Goal: Information Seeking & Learning: Learn about a topic

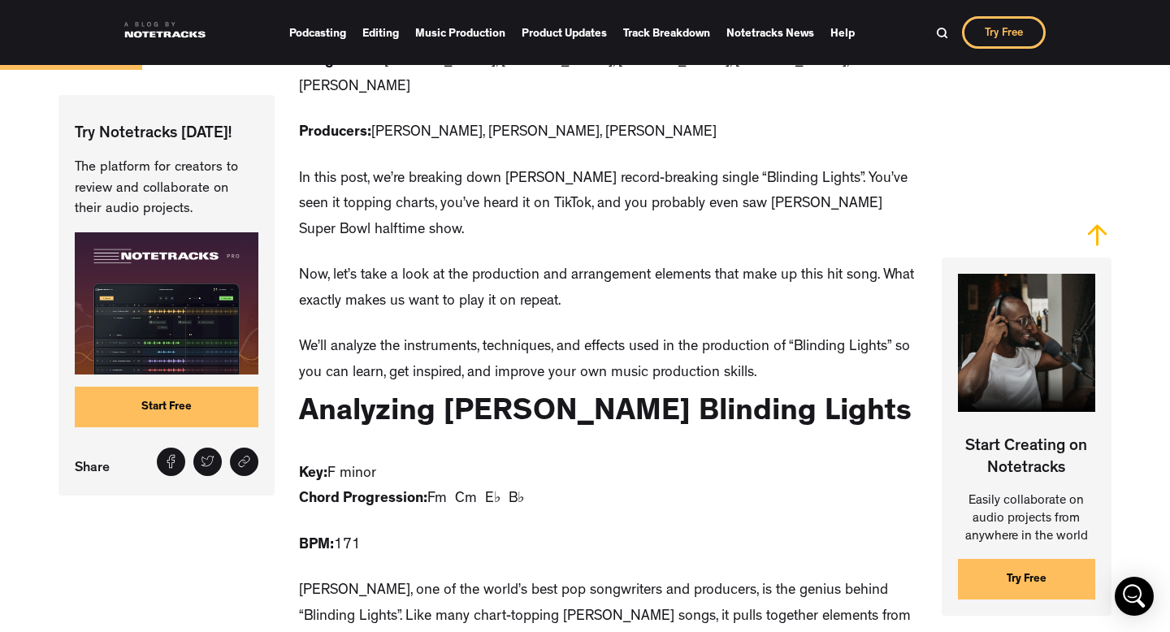
scroll to position [1055, 0]
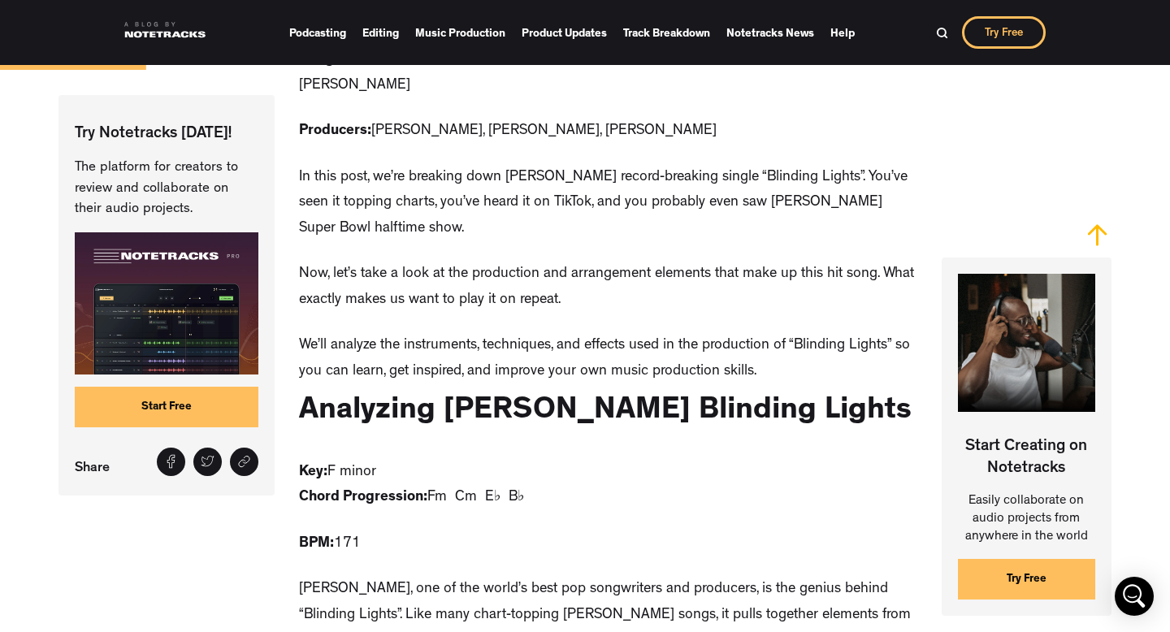
drag, startPoint x: 373, startPoint y: 468, endPoint x: 330, endPoint y: 461, distance: 43.5
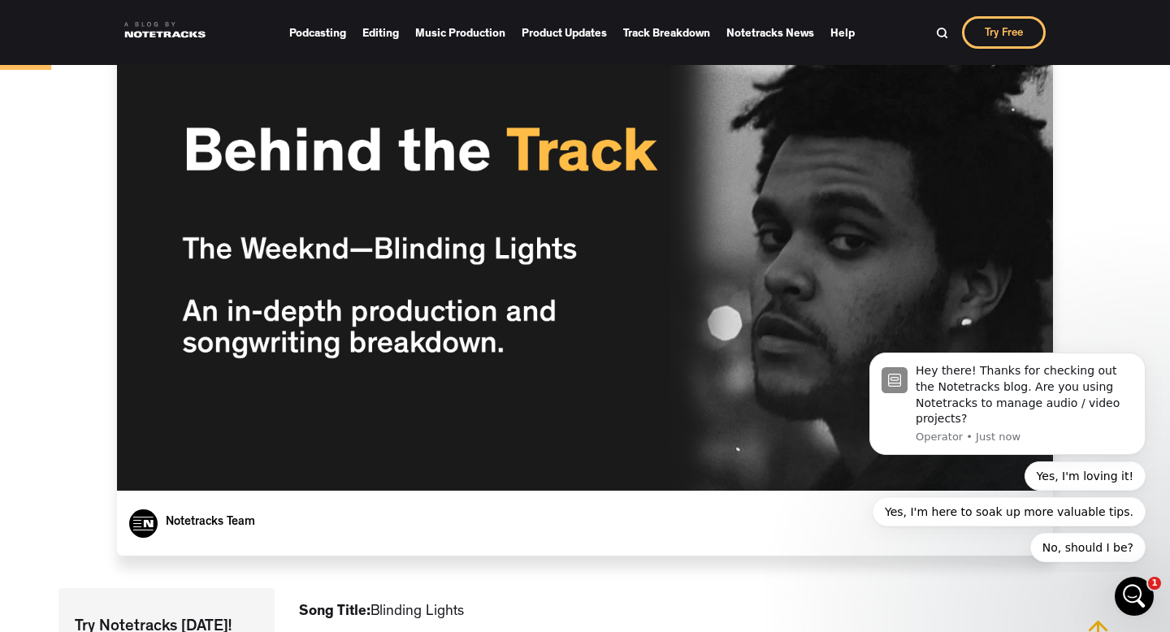
scroll to position [58, 0]
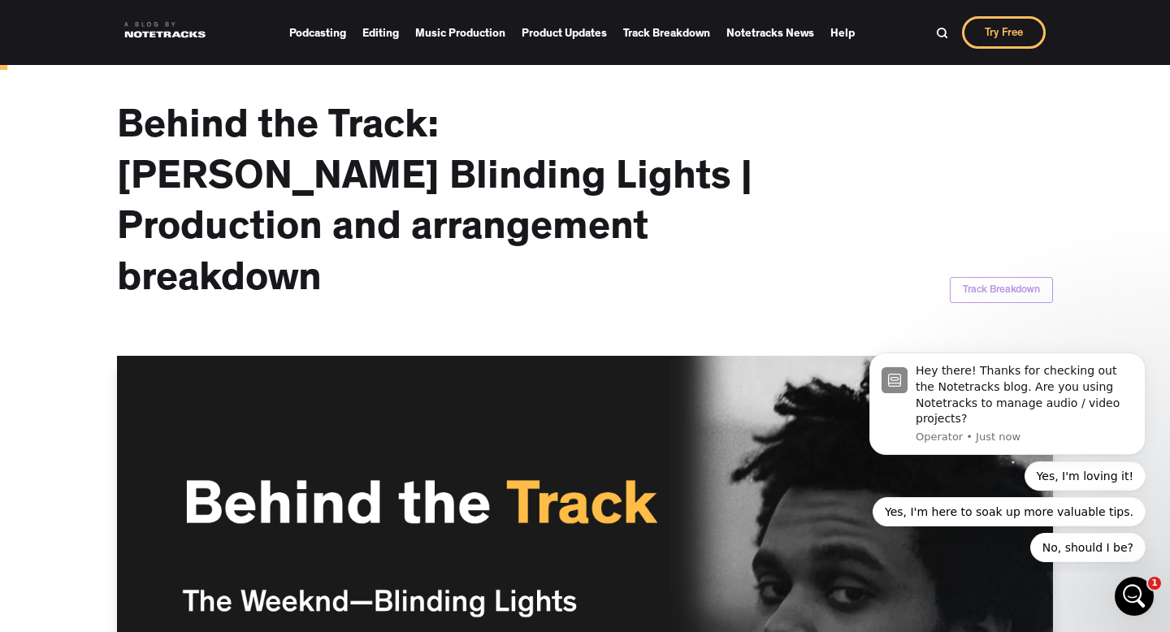
click at [156, 44] on link at bounding box center [164, 30] width 81 height 32
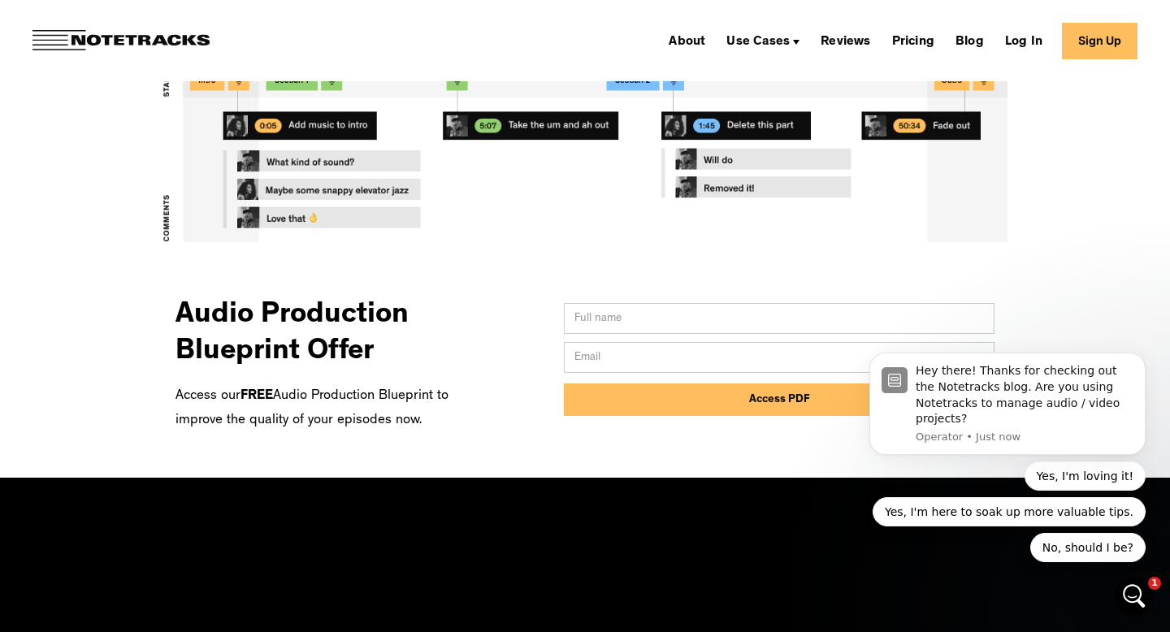
scroll to position [650, 0]
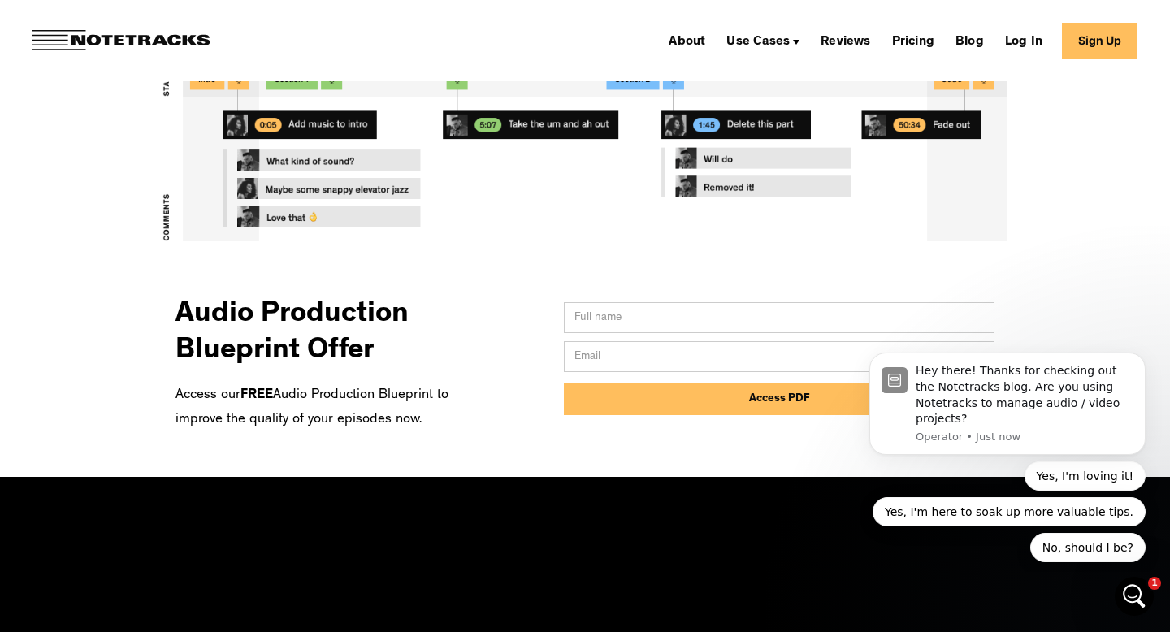
click at [733, 187] on img at bounding box center [585, 131] width 1170 height 302
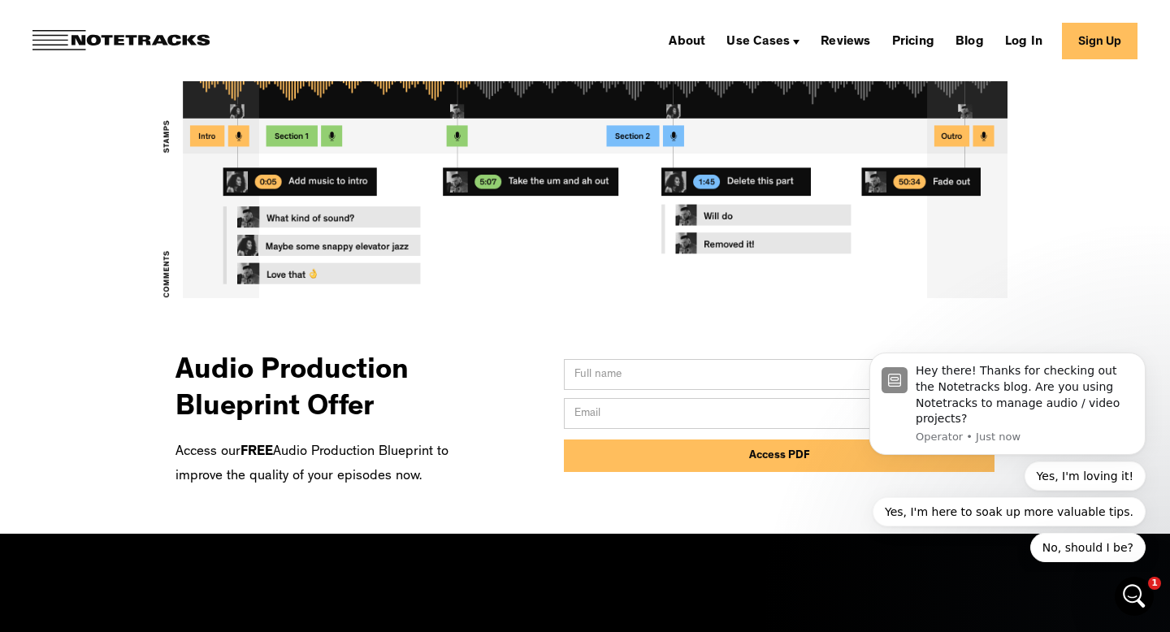
scroll to position [584, 0]
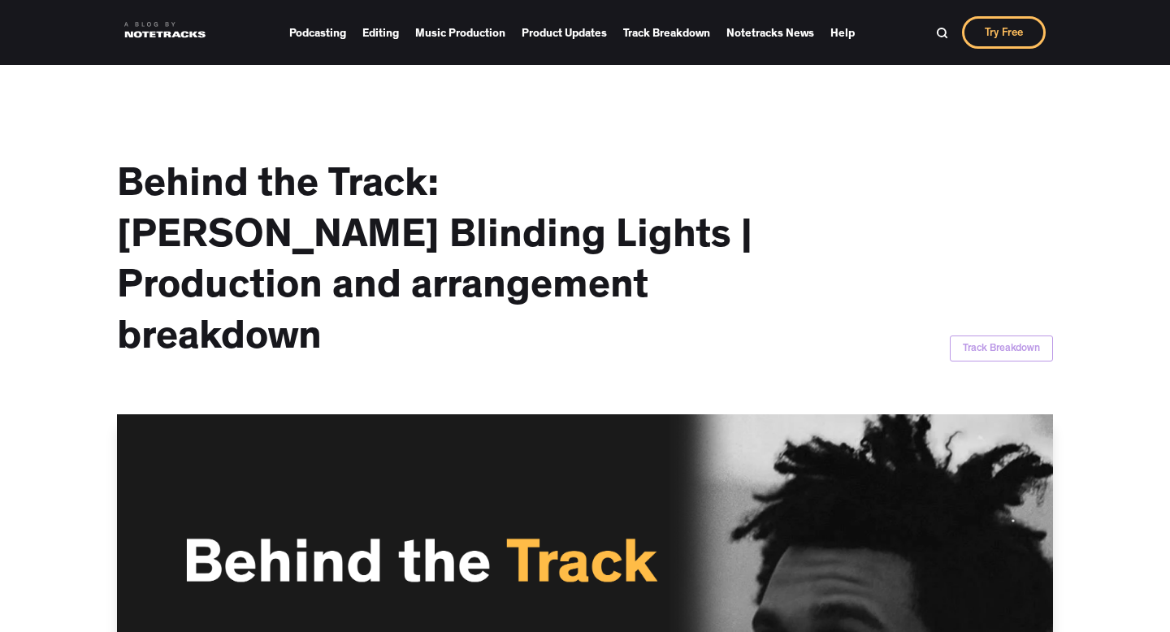
click at [154, 46] on div "Podcasting Editing Music Production Product Updates Track Breakdown Notetracks …" at bounding box center [584, 32] width 1137 height 65
click at [160, 41] on link at bounding box center [164, 30] width 81 height 32
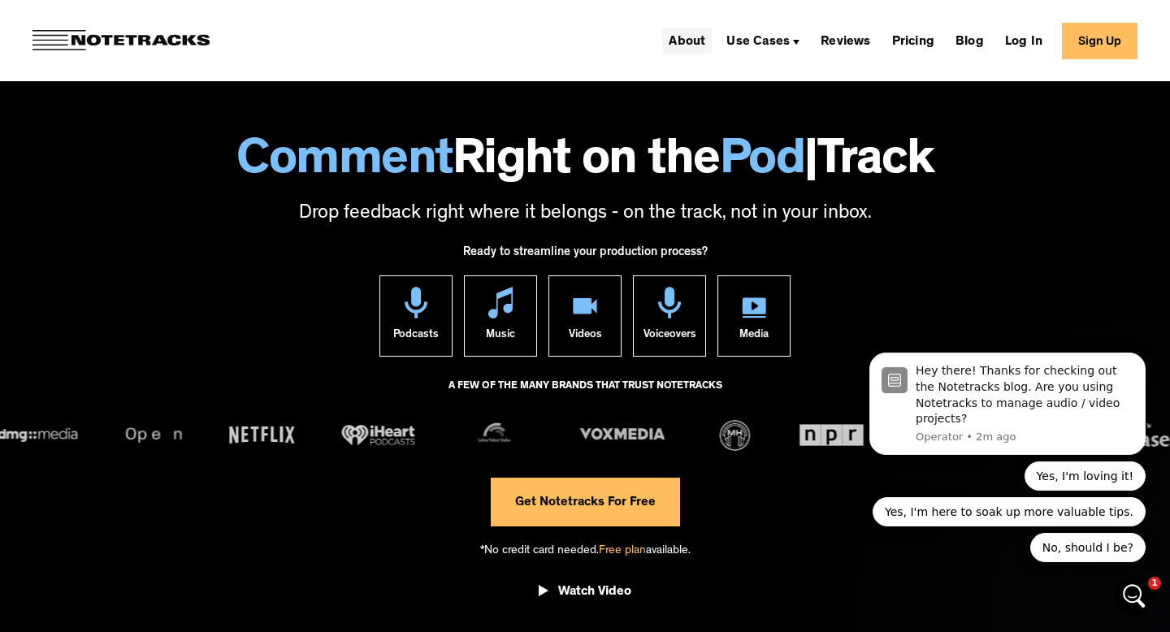
click at [686, 45] on link "About" at bounding box center [687, 41] width 50 height 26
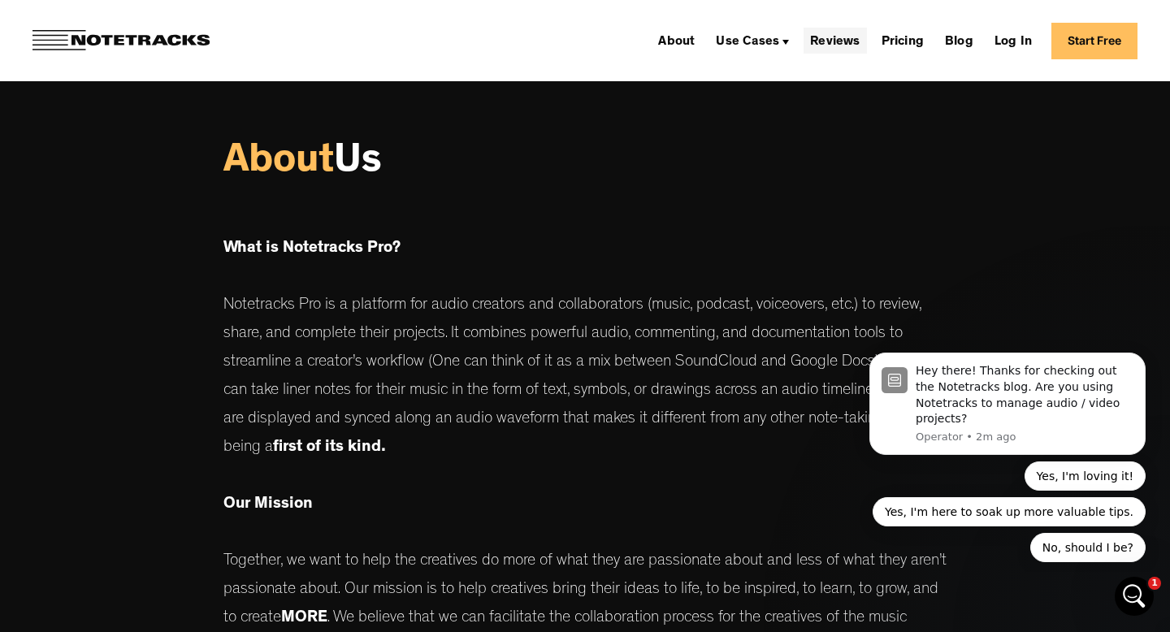
click at [843, 45] on link "Reviews" at bounding box center [834, 41] width 63 height 26
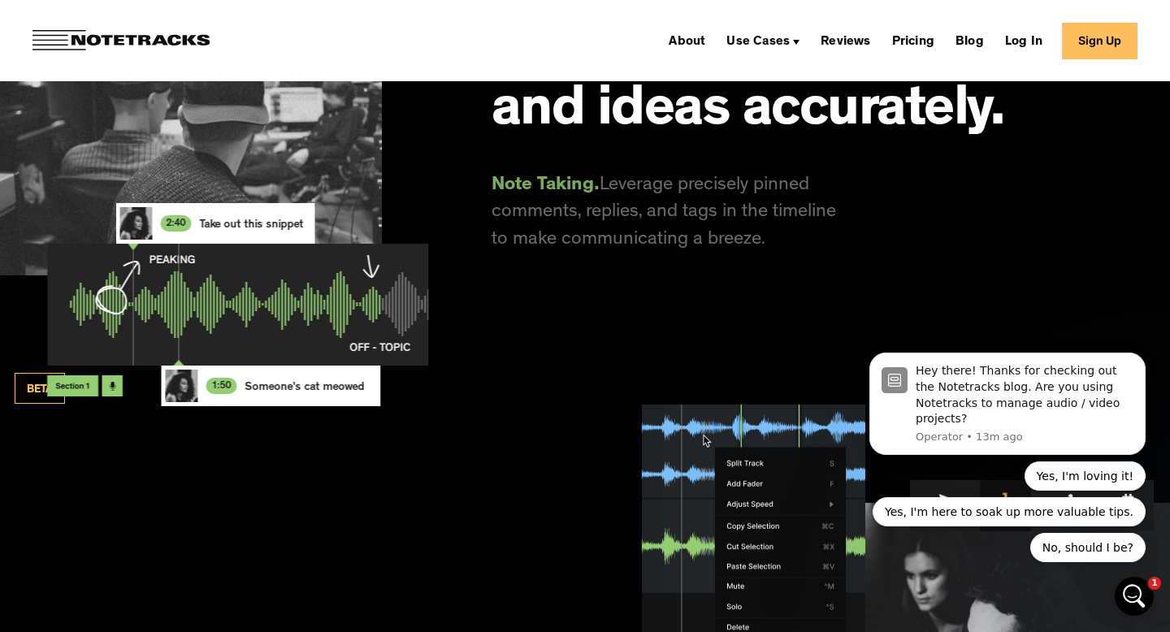
scroll to position [1894, 0]
